Goal: Transaction & Acquisition: Register for event/course

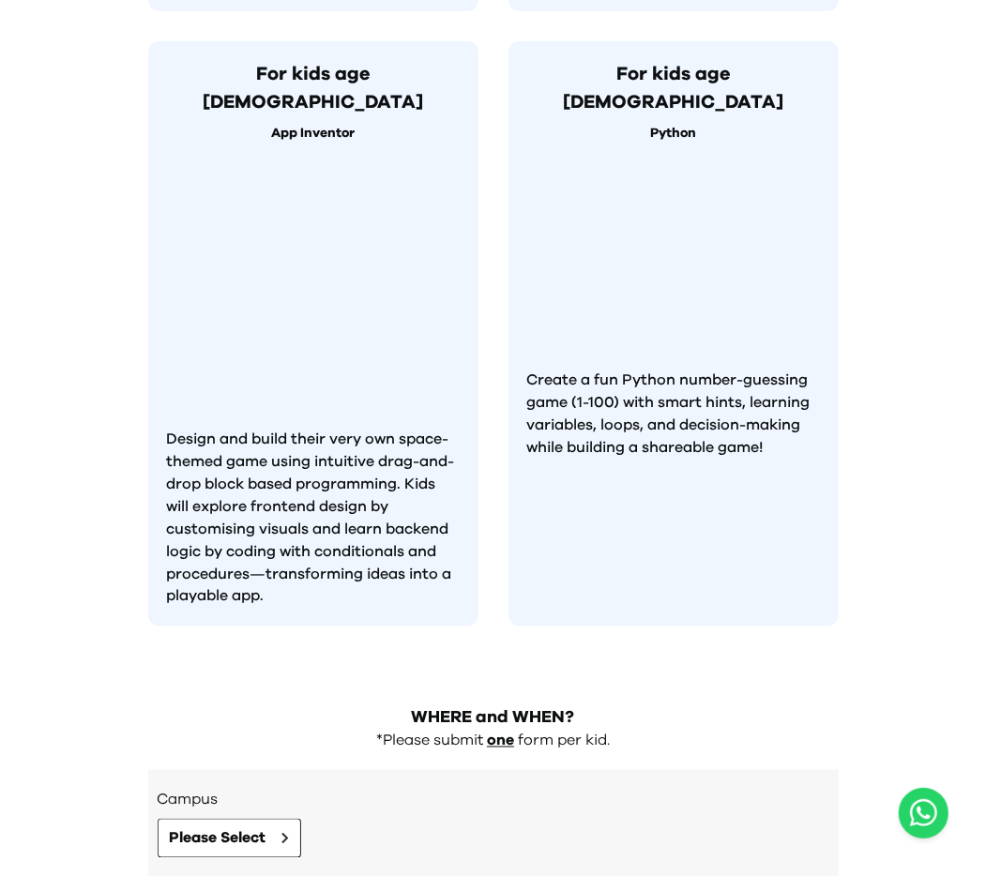
scroll to position [1595, 0]
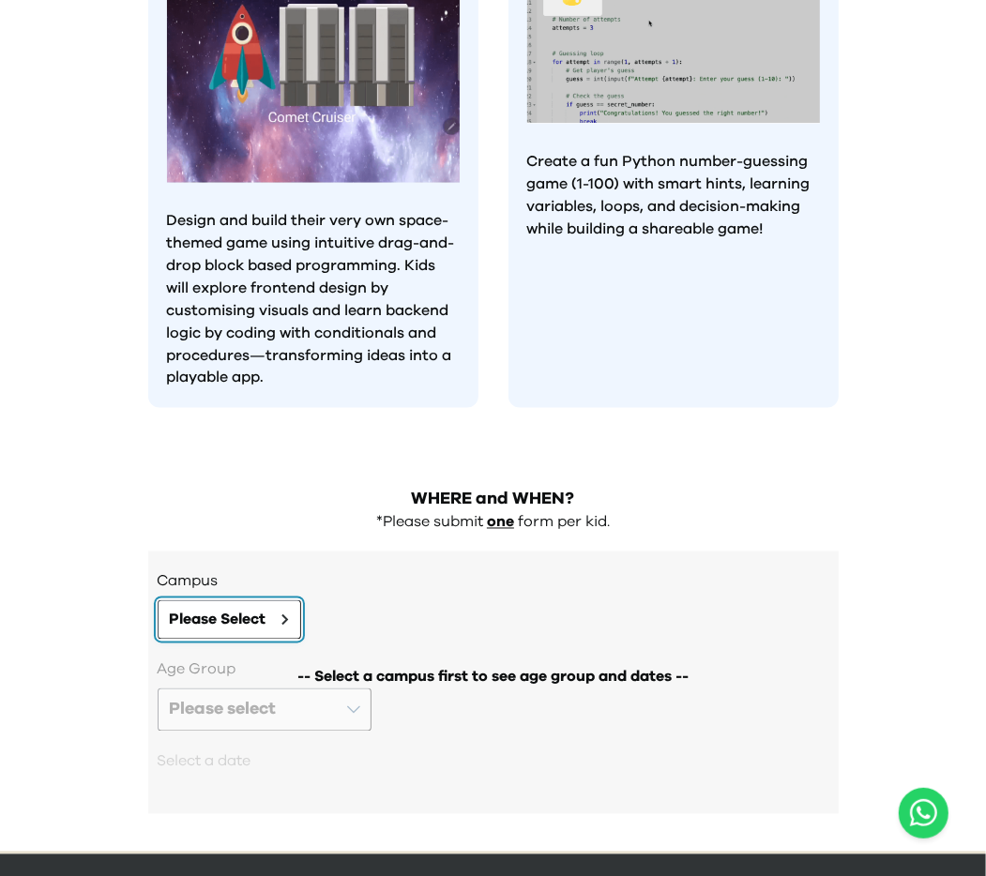
click at [212, 609] on span "Please Select" at bounding box center [218, 620] width 97 height 23
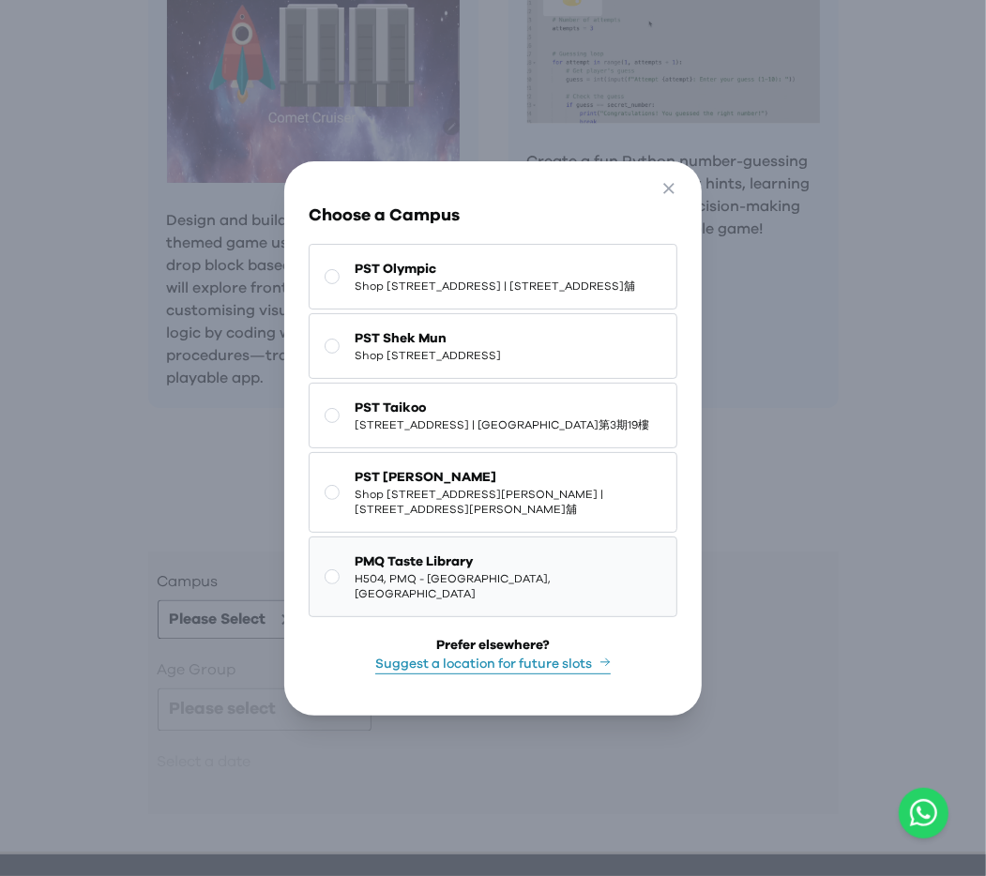
click at [461, 571] on span "PMQ Taste Library" at bounding box center [508, 561] width 306 height 19
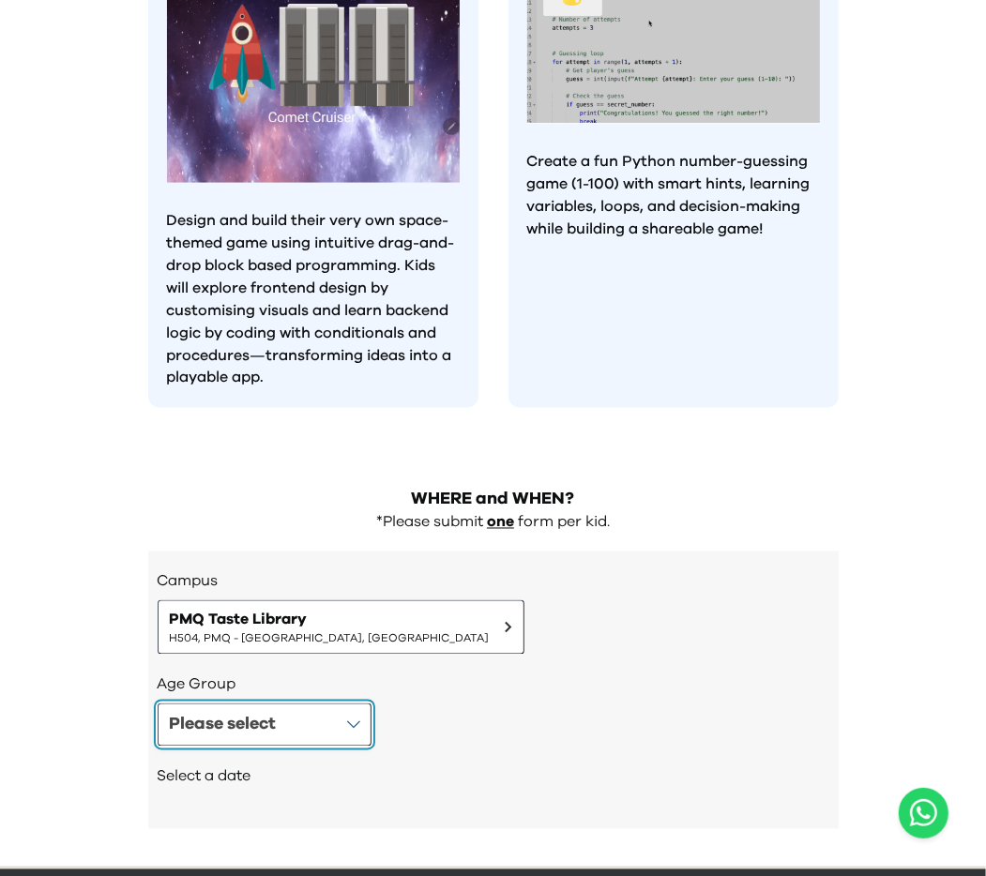
click at [293, 703] on button "Please select" at bounding box center [265, 724] width 214 height 43
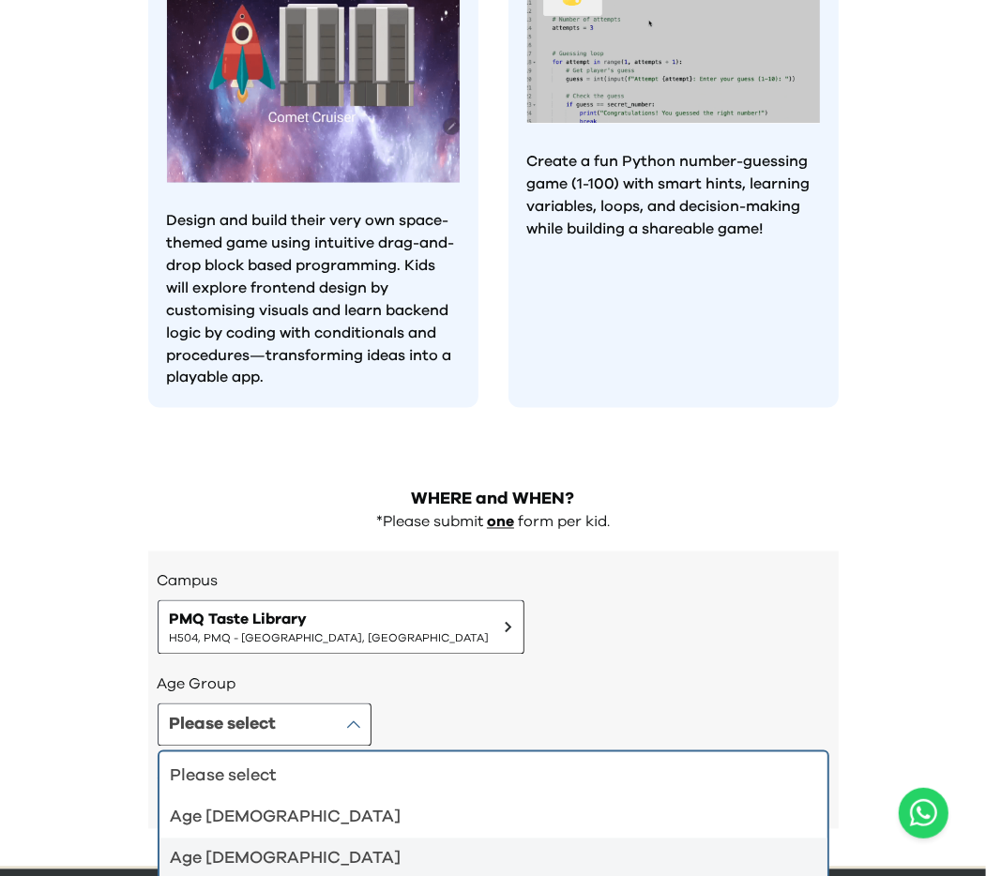
click at [280, 846] on div "Age 6-7" at bounding box center [482, 859] width 623 height 26
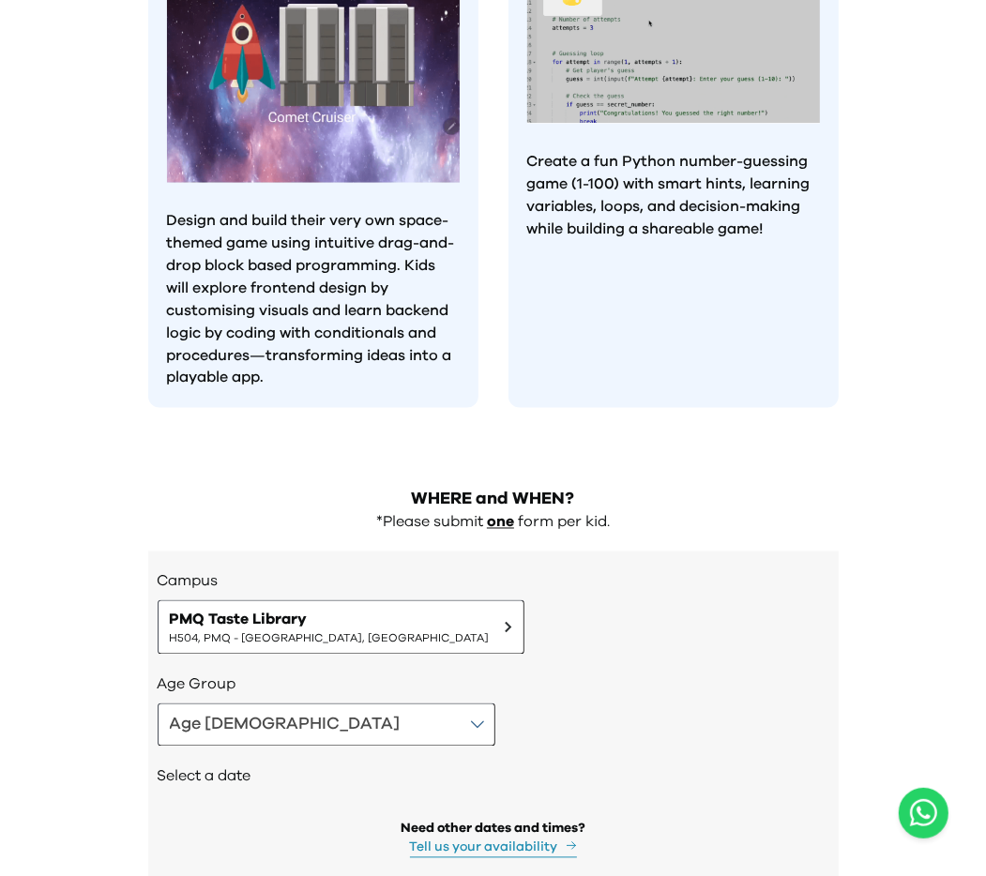
click at [239, 765] on h2 "Select a date" at bounding box center [494, 776] width 672 height 23
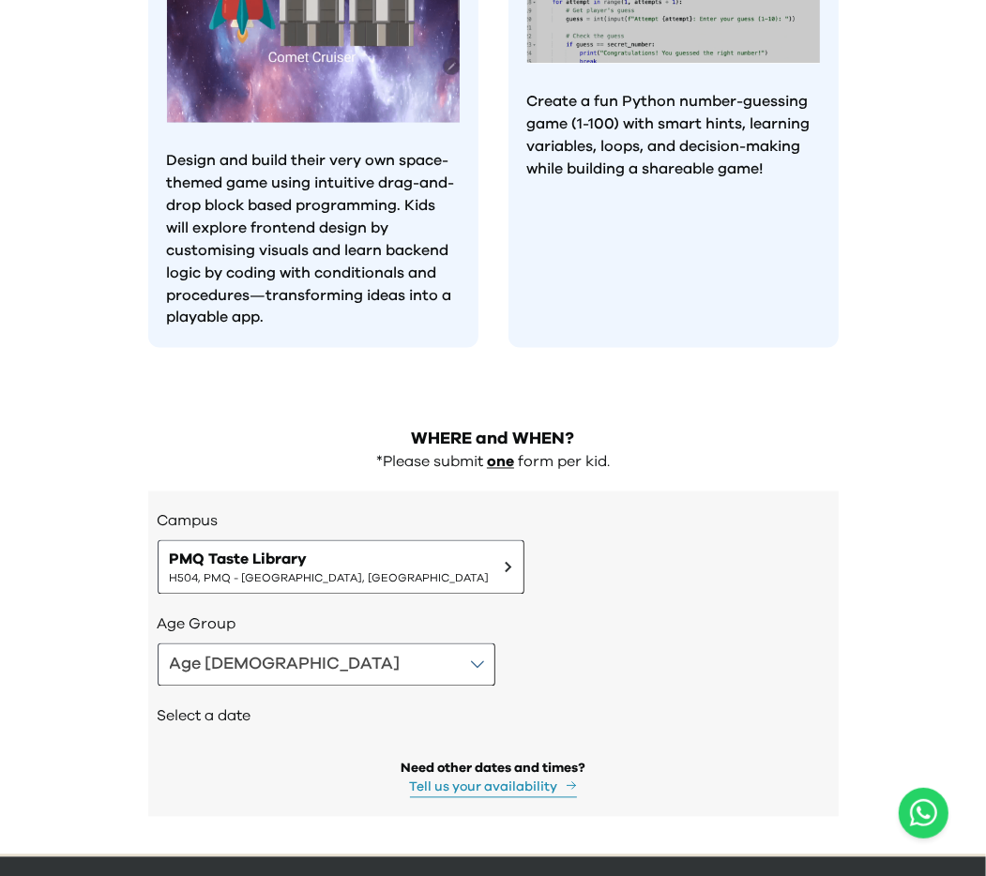
scroll to position [1657, 0]
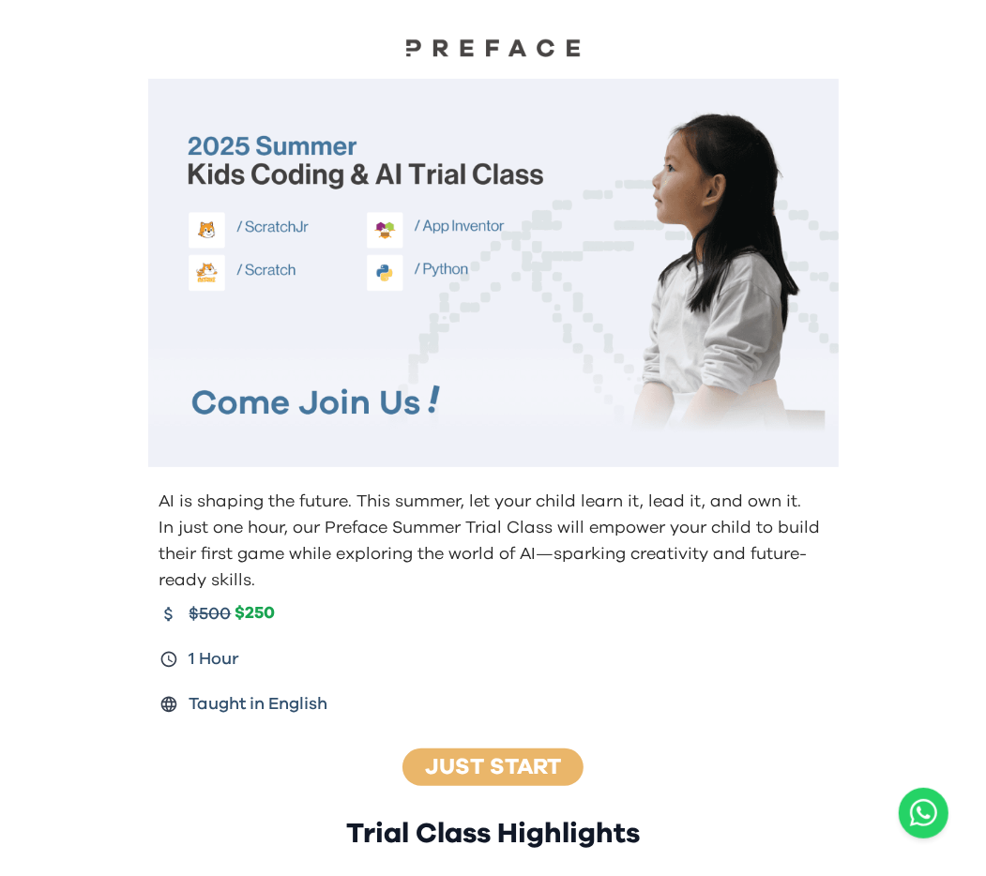
scroll to position [1595, 0]
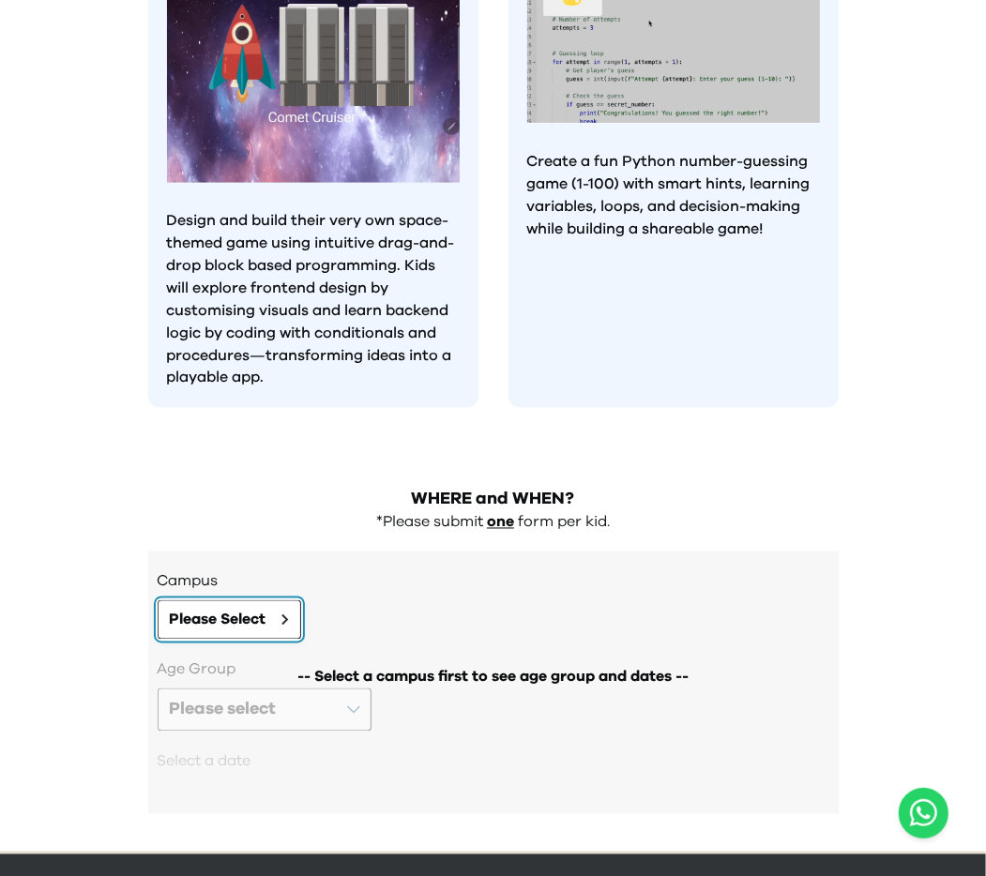
click at [265, 609] on span "Please Select" at bounding box center [218, 620] width 97 height 23
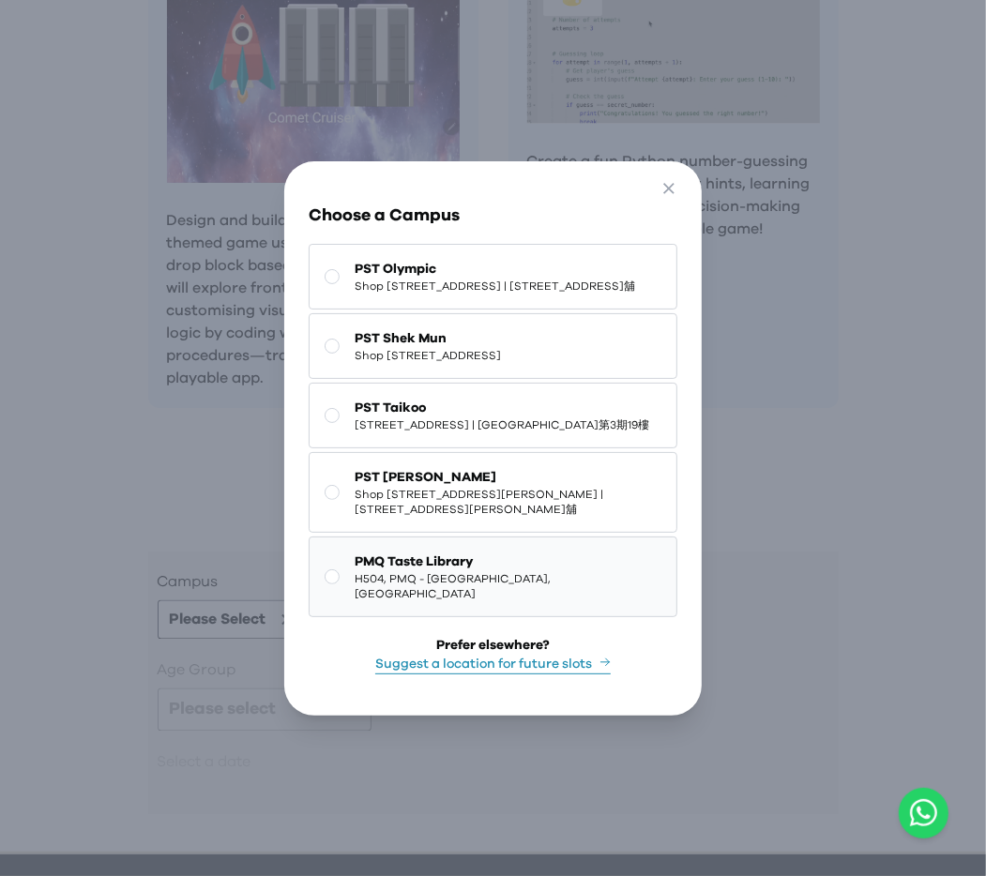
click at [416, 601] on span "H504, PMQ - Hollywood, Central" at bounding box center [508, 586] width 306 height 30
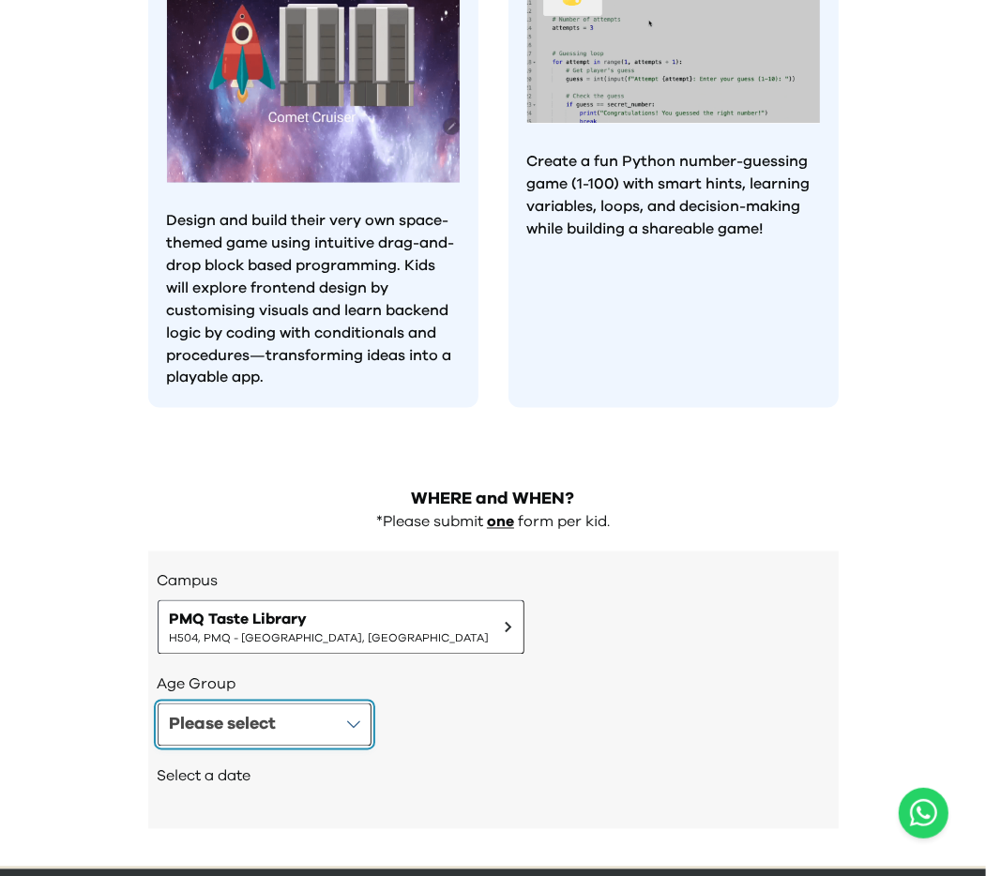
click at [278, 703] on button "Please select" at bounding box center [265, 724] width 214 height 43
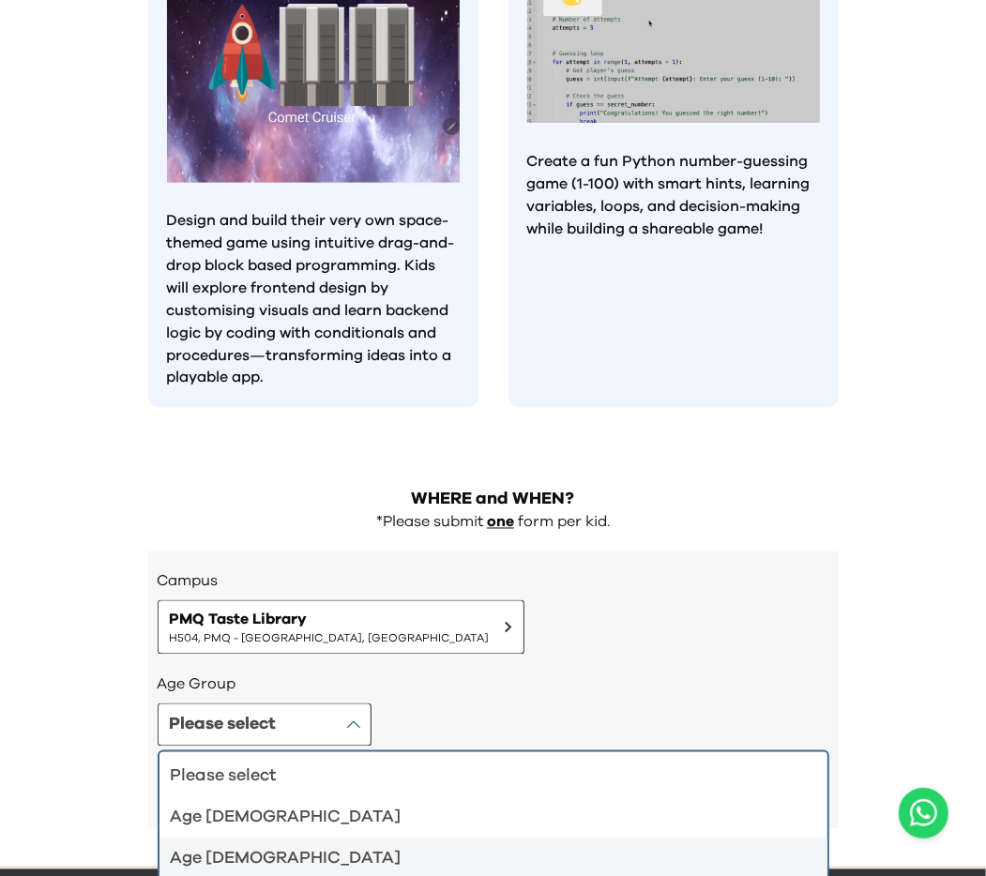
click at [287, 846] on div "Age 6-7" at bounding box center [482, 859] width 623 height 26
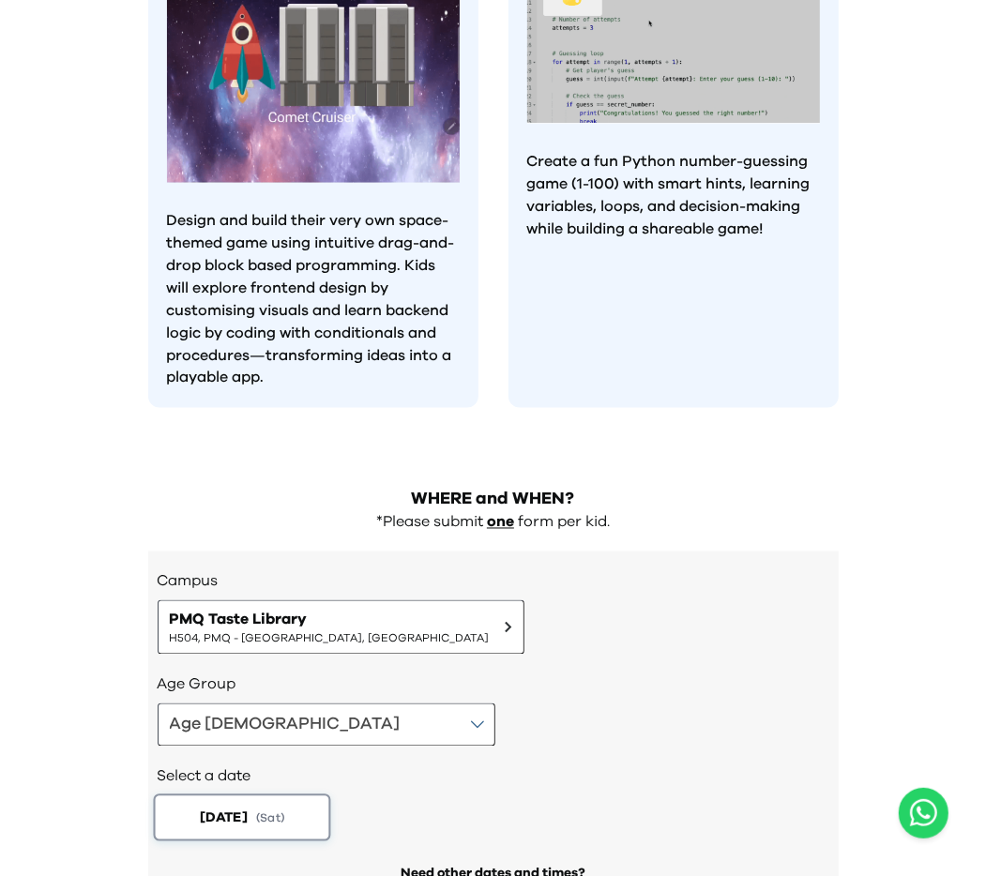
click at [247, 808] on span "2025-08-23" at bounding box center [223, 818] width 48 height 20
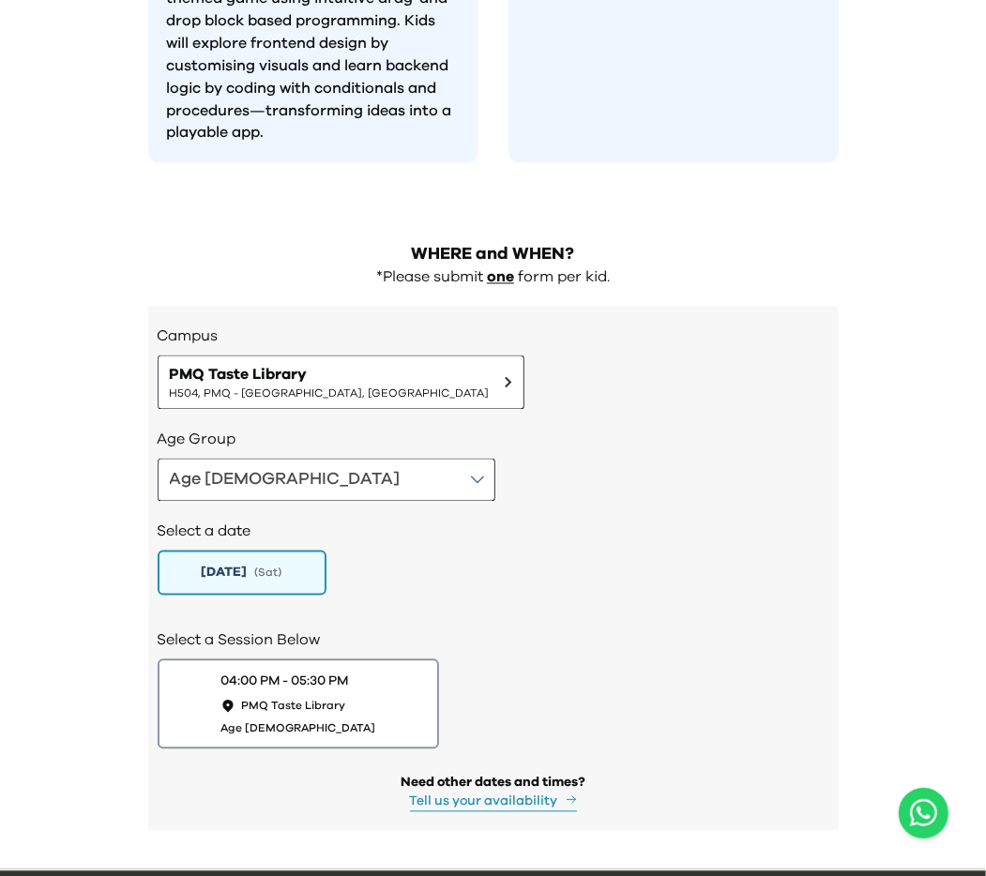
scroll to position [1856, 0]
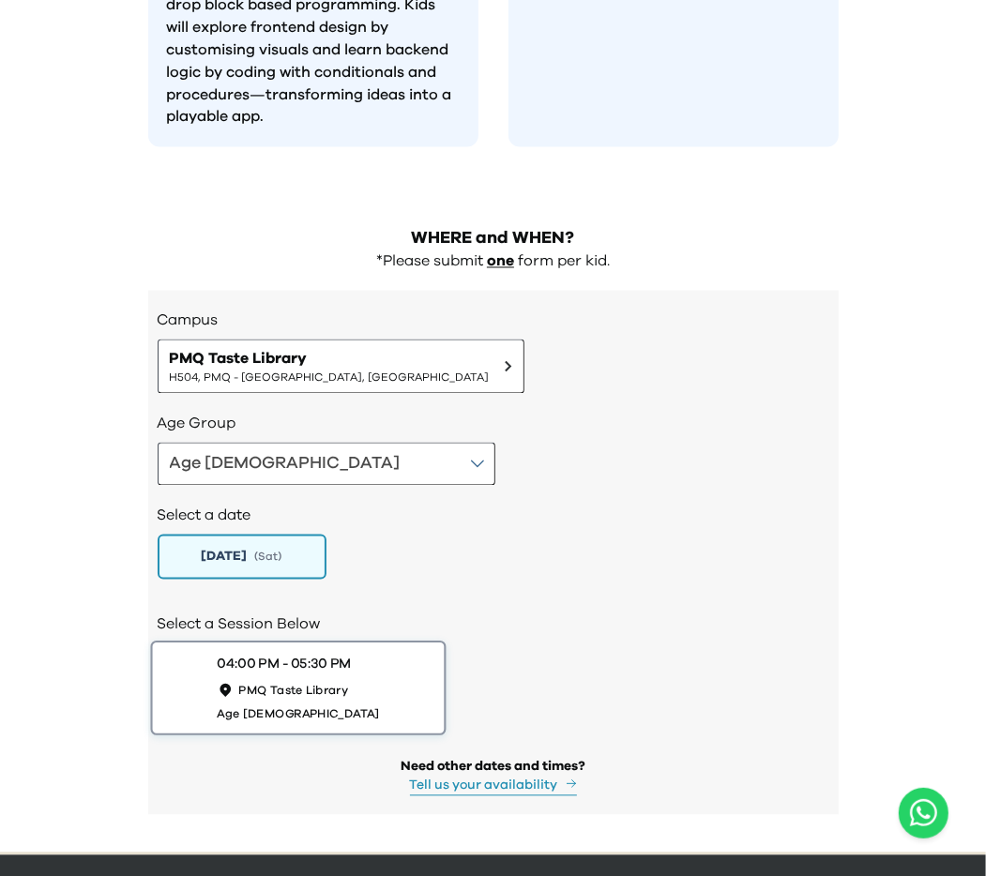
click at [304, 683] on span "PMQ Taste Library" at bounding box center [293, 691] width 110 height 16
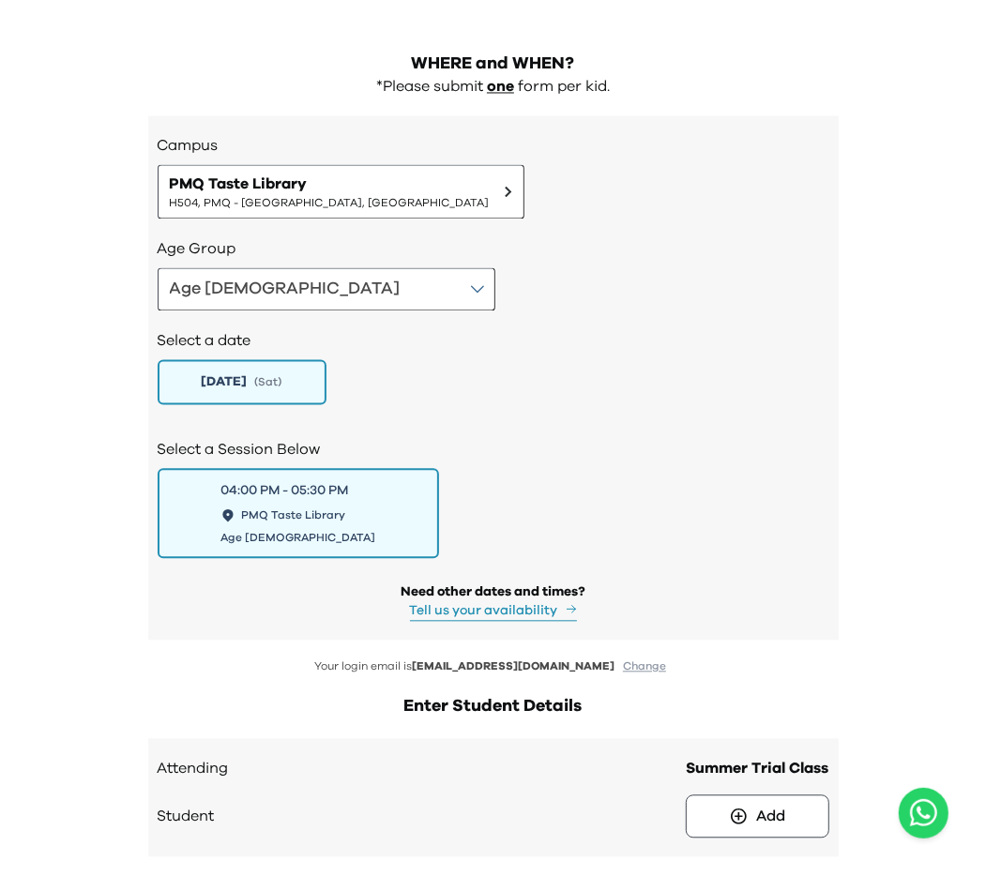
scroll to position [2121, 0]
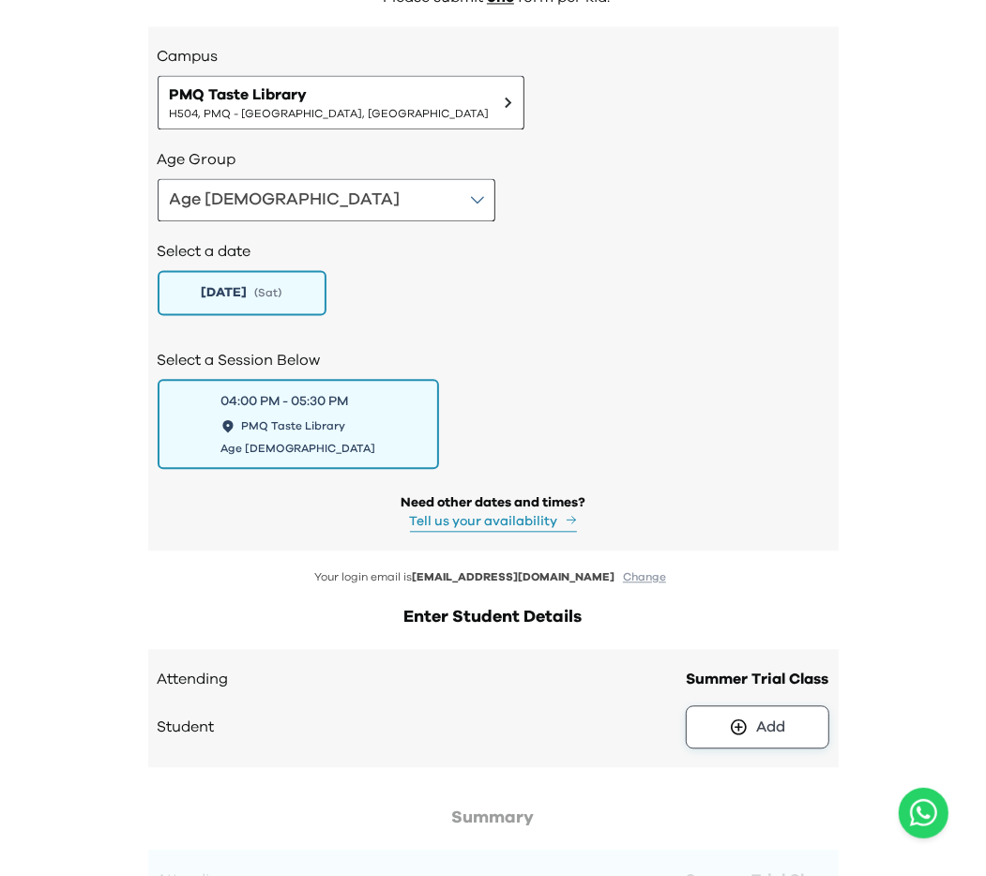
click at [733, 705] on button "Add" at bounding box center [758, 726] width 144 height 43
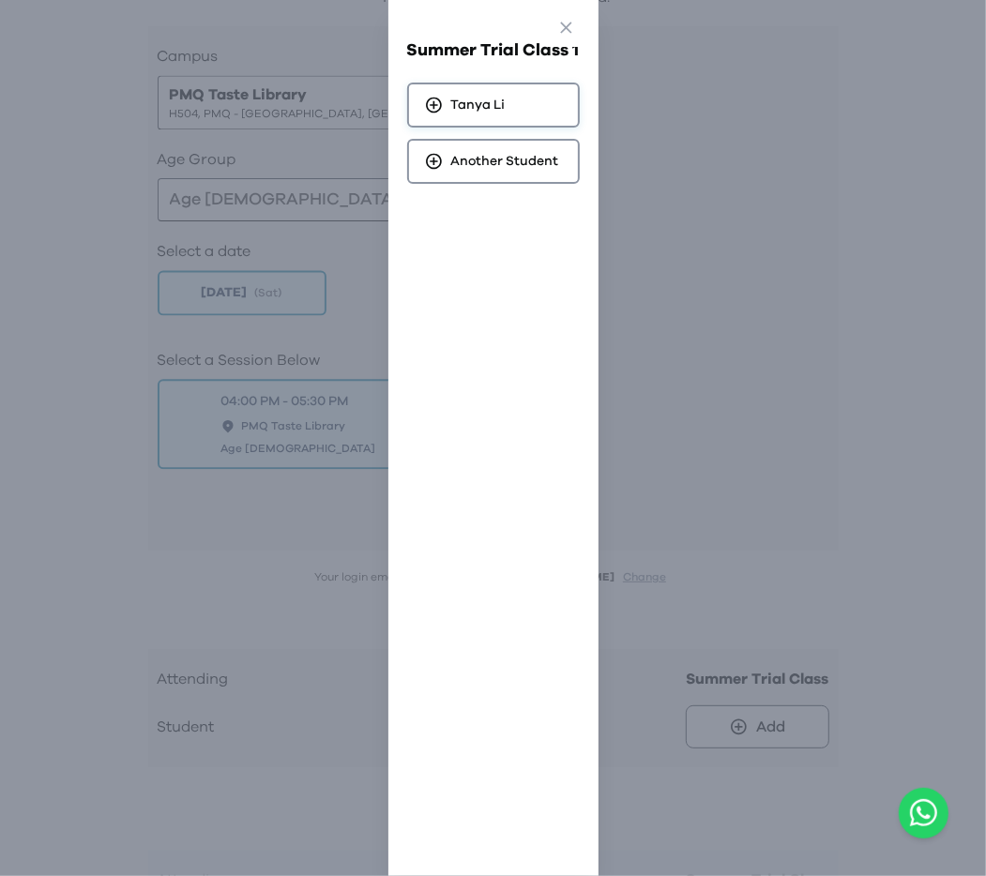
click at [478, 102] on span "Tanya Li" at bounding box center [478, 105] width 54 height 19
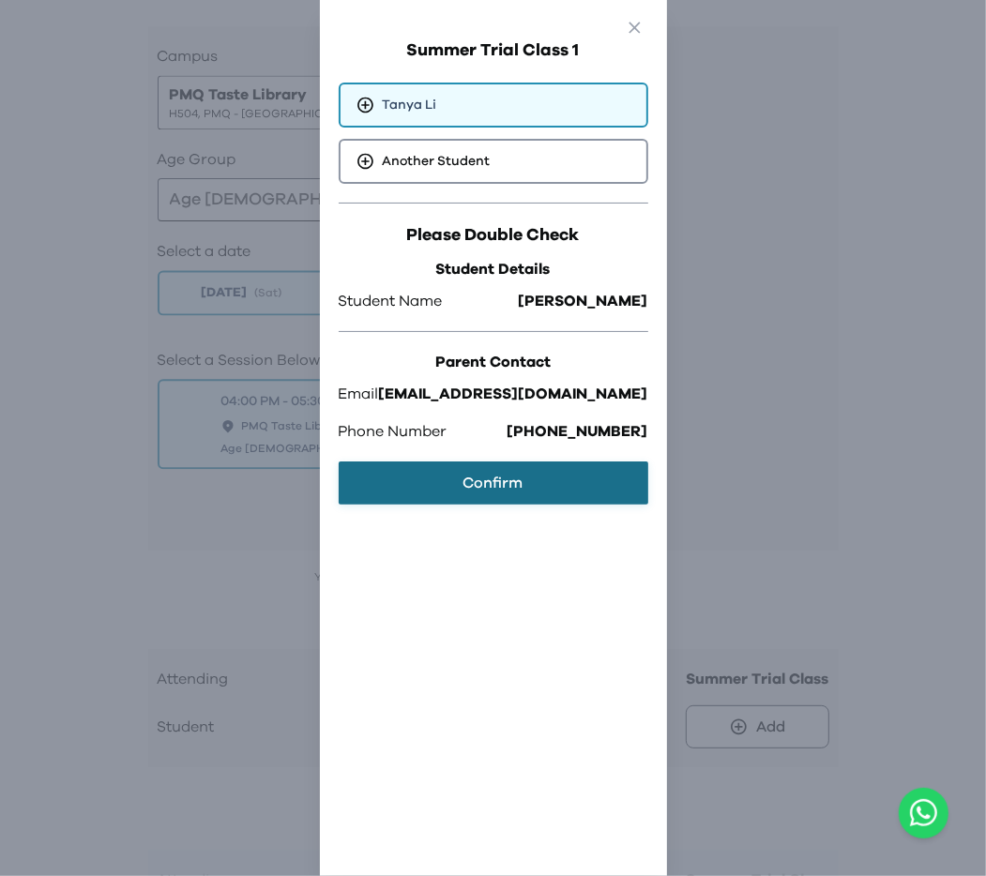
click at [553, 476] on button "Confirm" at bounding box center [494, 482] width 310 height 43
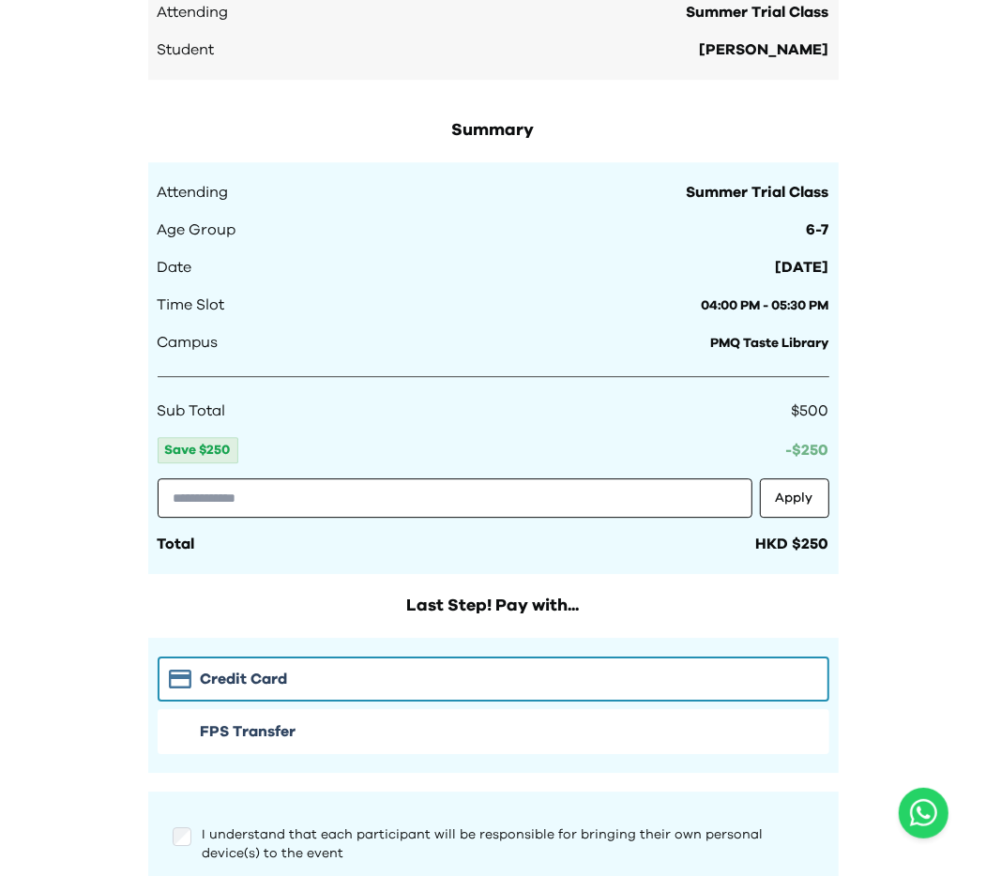
scroll to position [2837, 0]
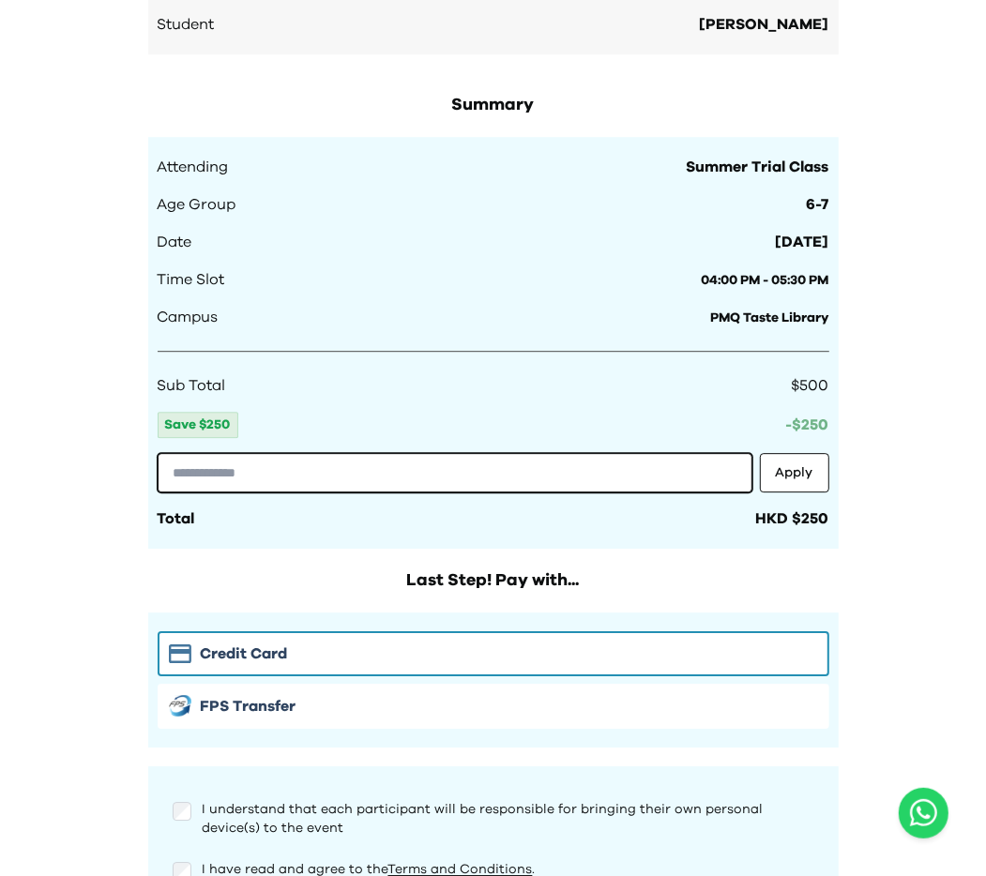
click at [523, 453] on input "text" at bounding box center [455, 472] width 595 height 39
click at [612, 453] on input "********" at bounding box center [455, 472] width 595 height 39
type input "**********"
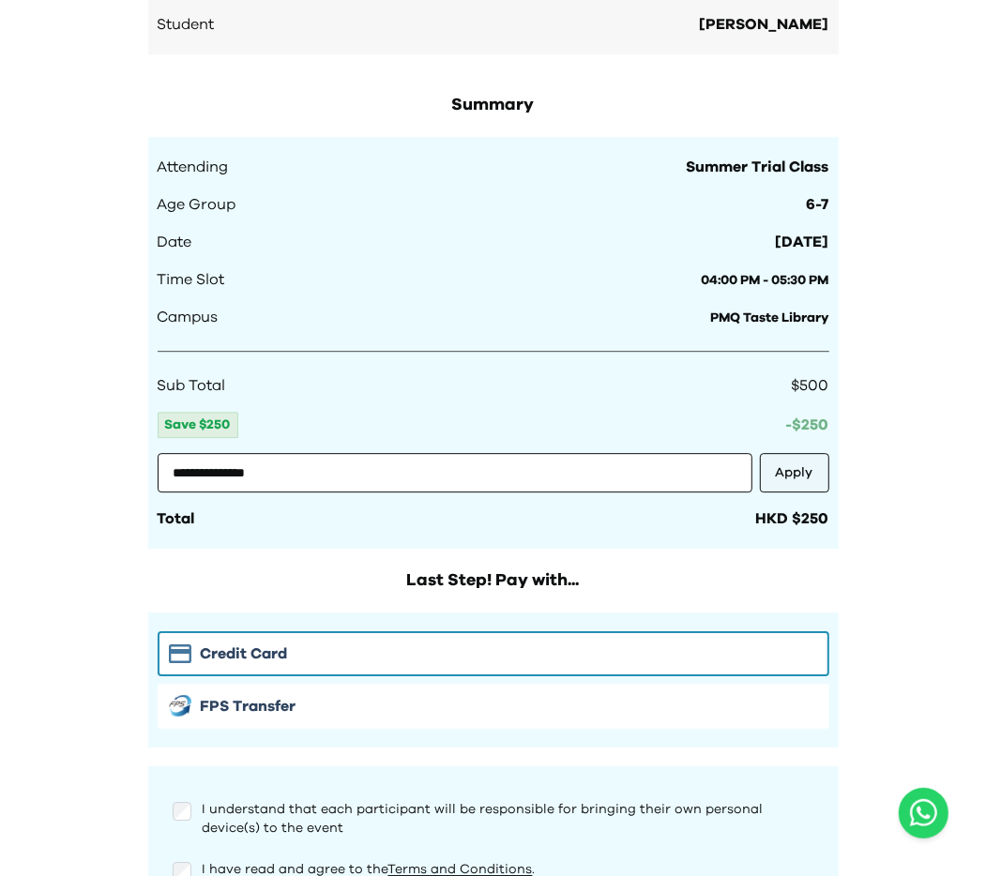
click at [824, 453] on button "Apply" at bounding box center [794, 472] width 69 height 39
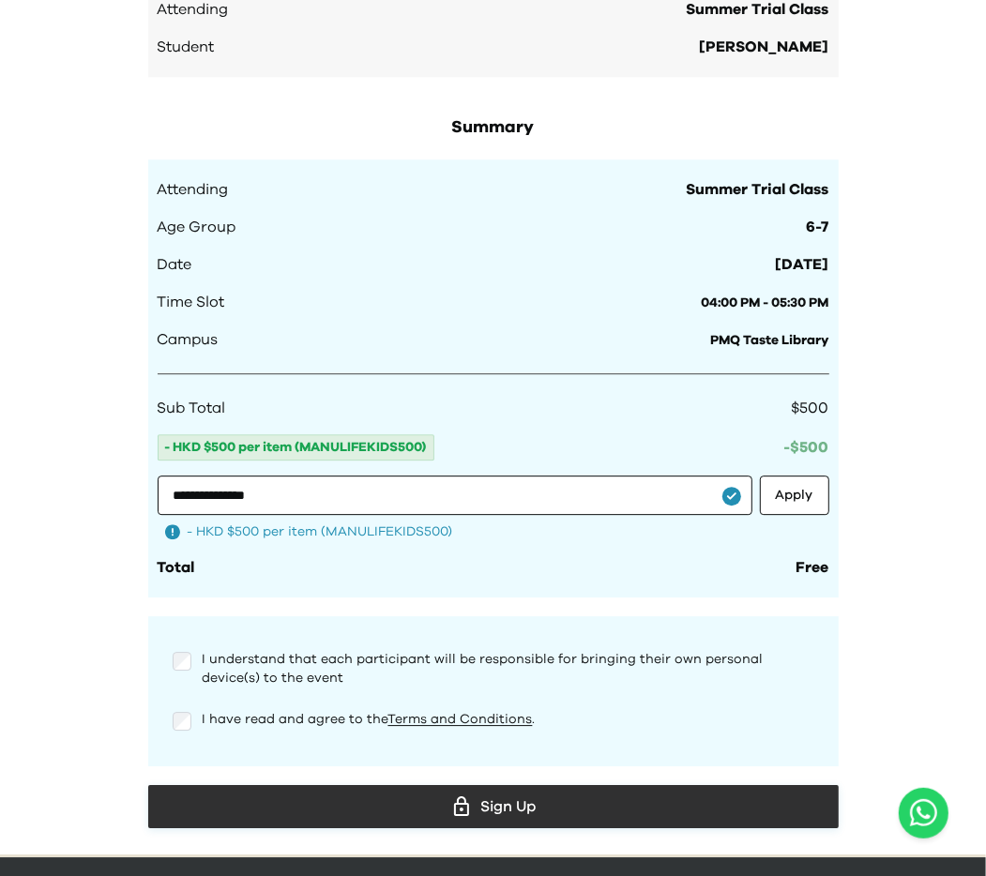
click at [431, 793] on div "Sign Up" at bounding box center [493, 807] width 660 height 28
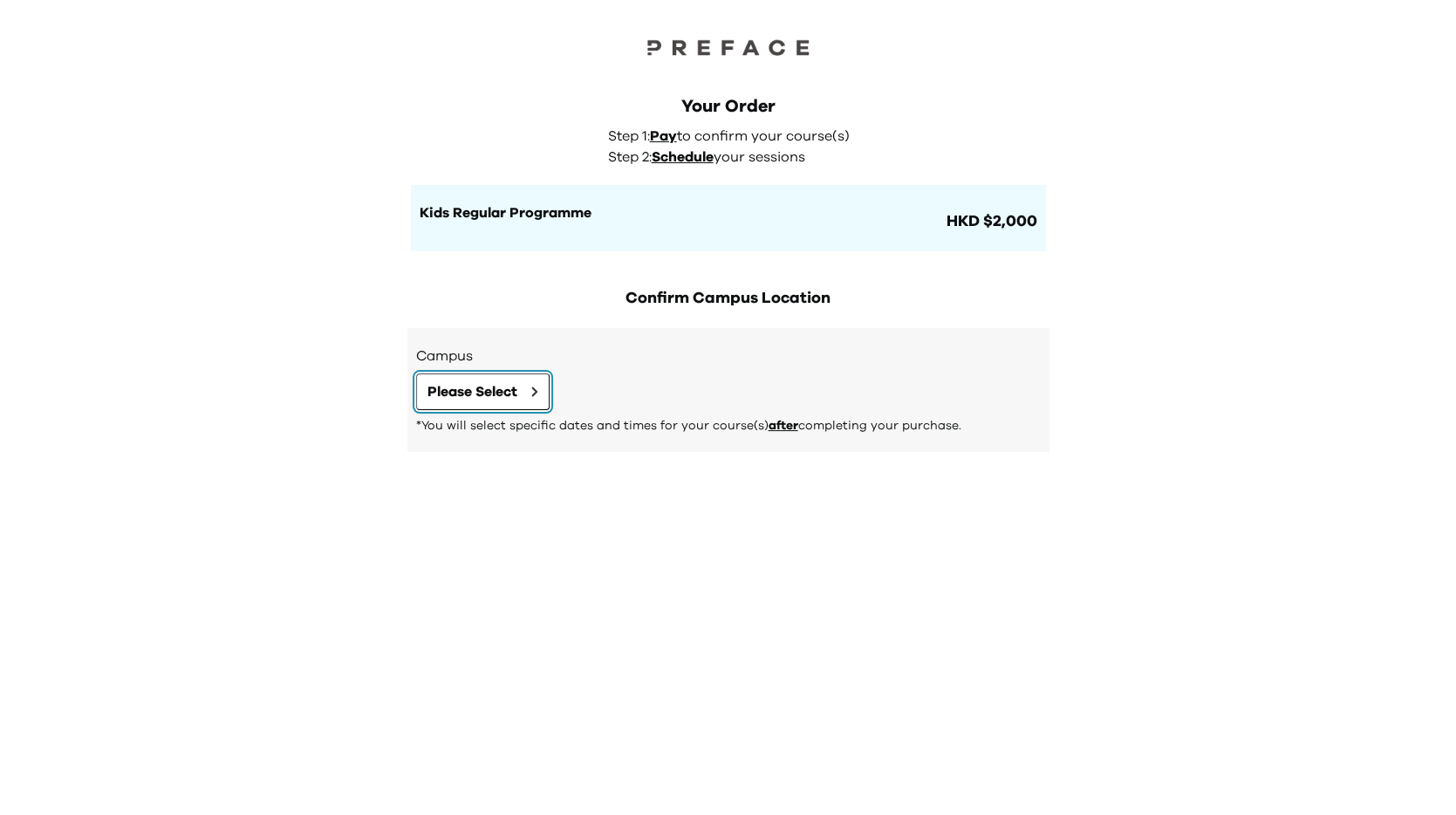
click at [512, 378] on button "Please Select" at bounding box center [483, 391] width 134 height 36
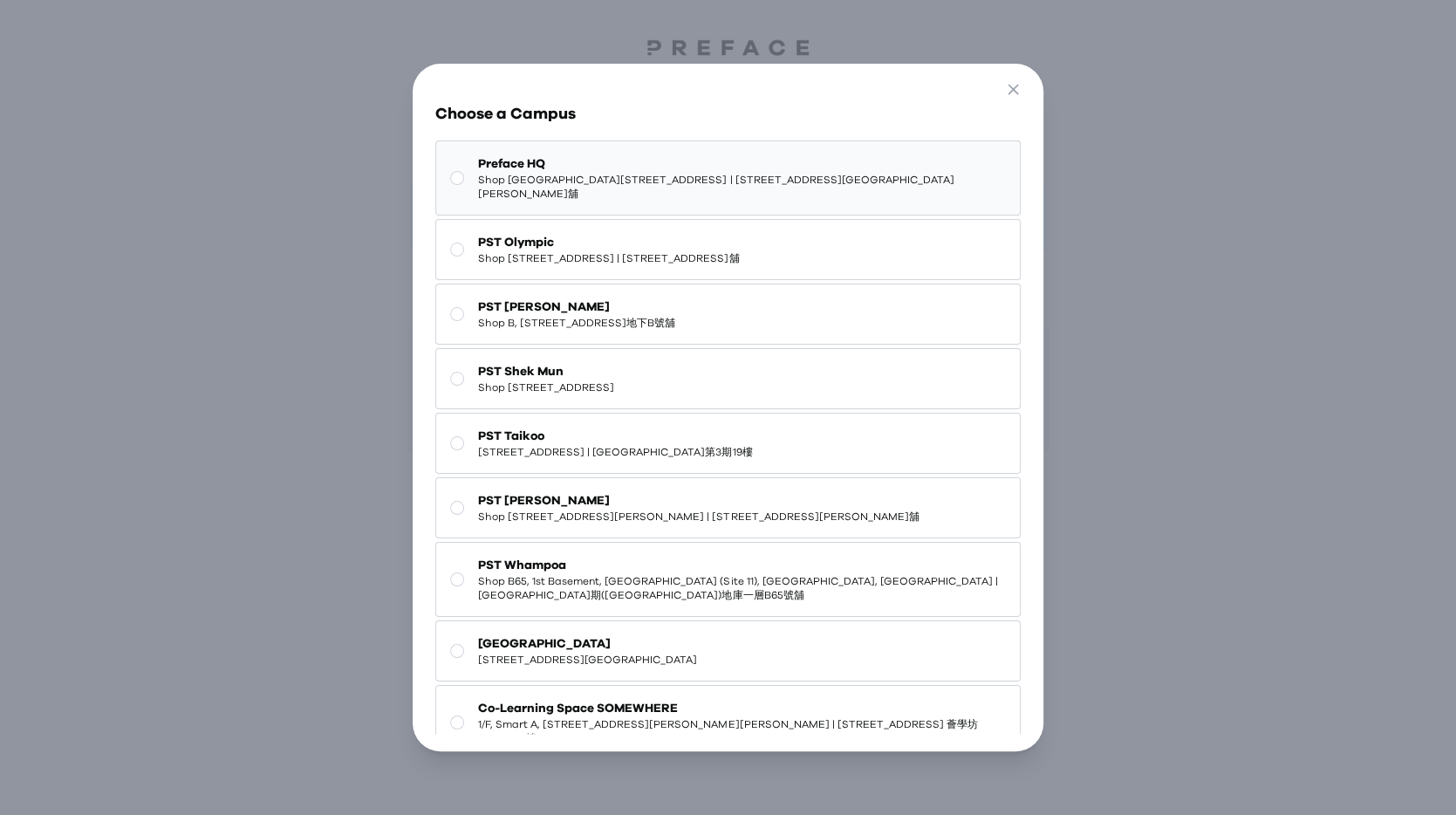
click at [600, 167] on span "Preface HQ" at bounding box center [741, 164] width 528 height 18
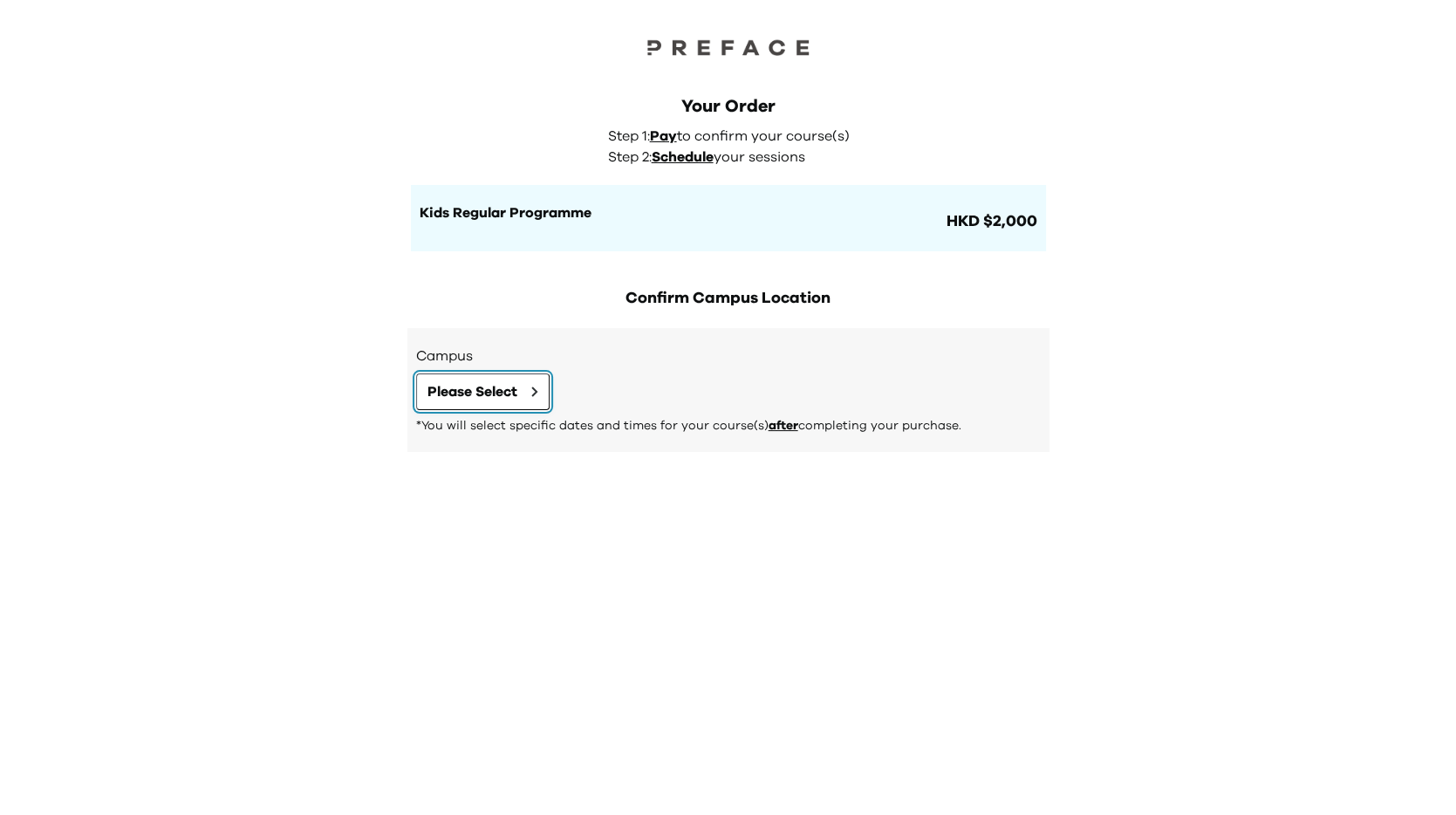
click at [507, 398] on span "Please Select" at bounding box center [473, 392] width 90 height 21
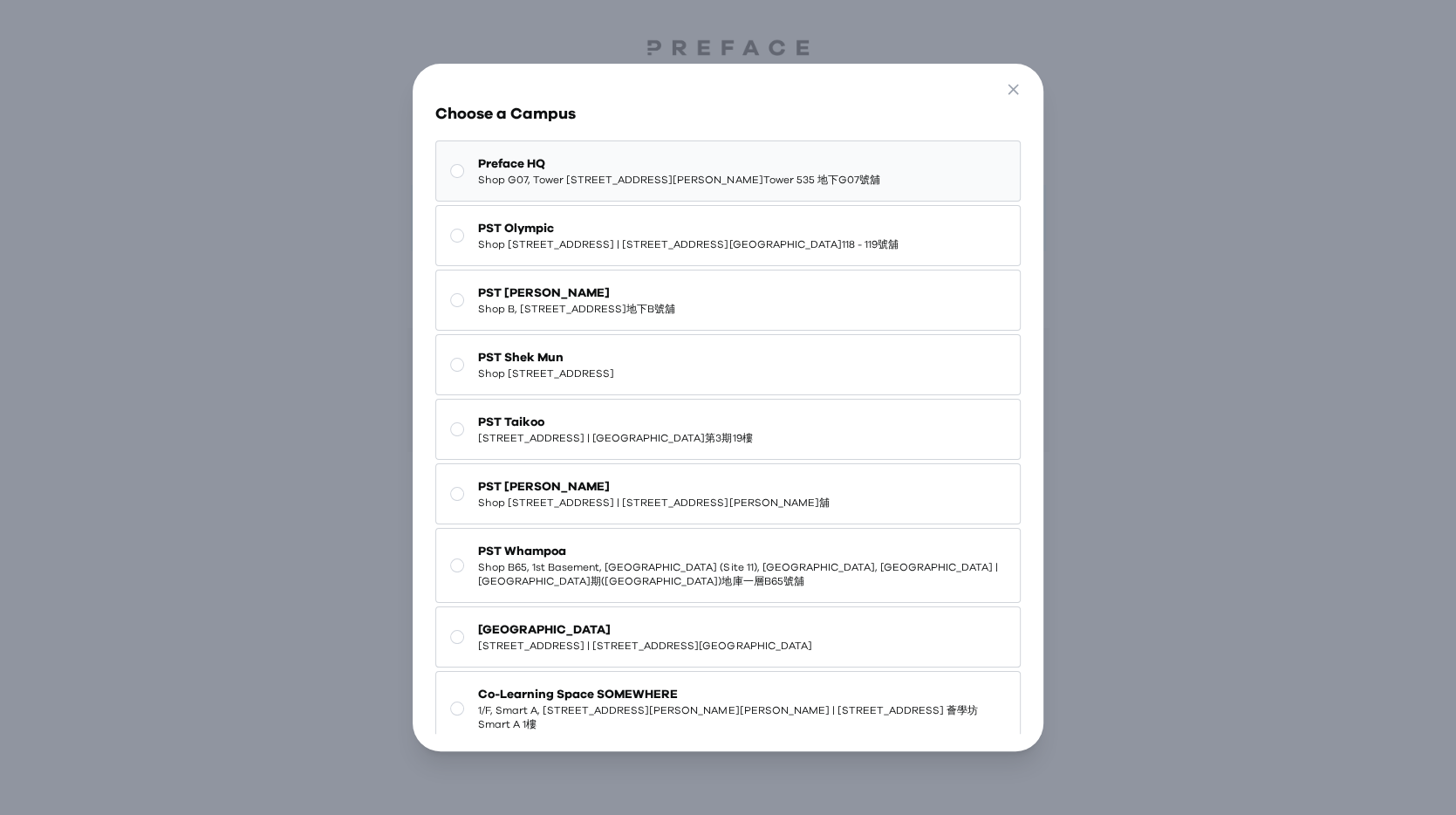
click at [576, 159] on span "Preface HQ" at bounding box center [678, 164] width 401 height 18
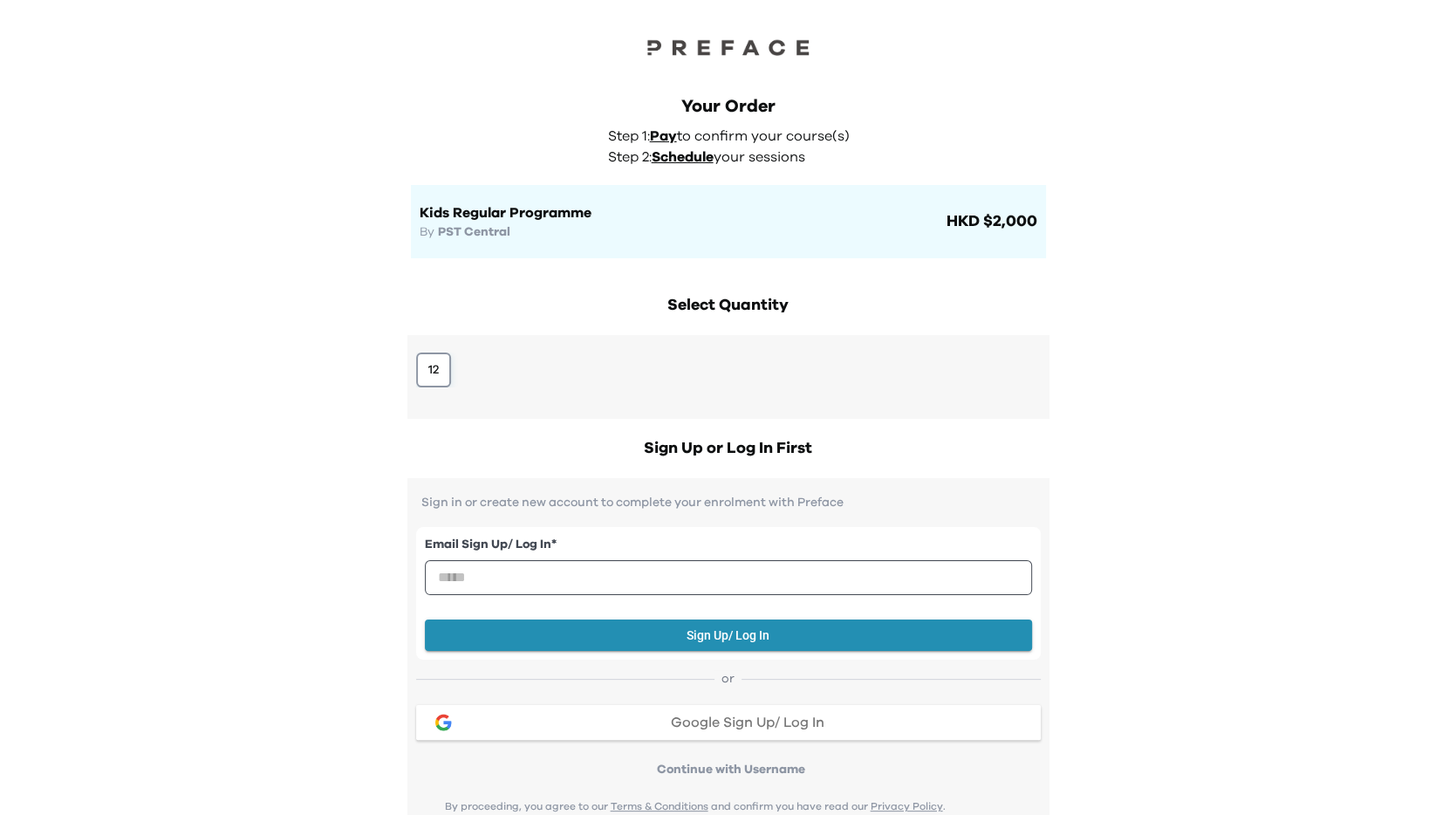
click at [440, 359] on button "12" at bounding box center [434, 370] width 35 height 35
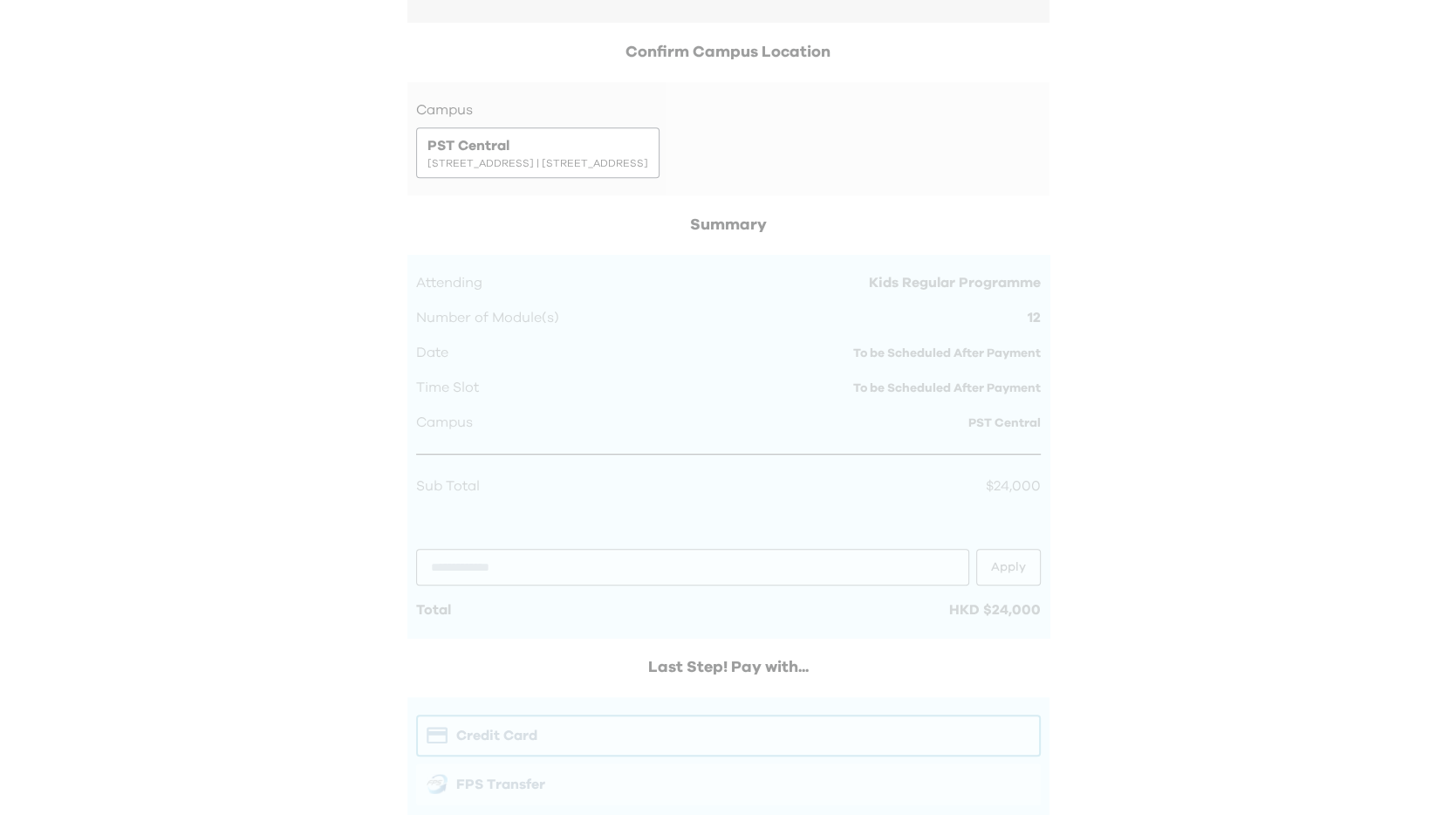
scroll to position [866, 0]
